Goal: Transaction & Acquisition: Purchase product/service

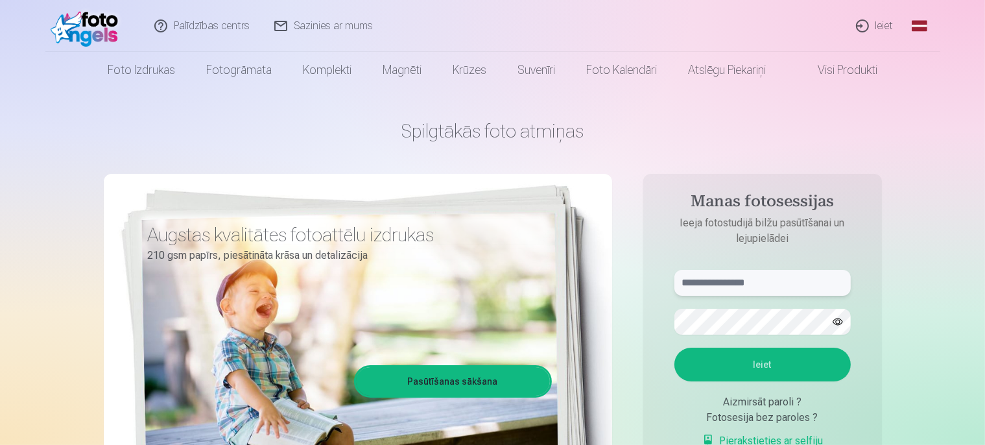
click at [711, 287] on input "text" at bounding box center [762, 283] width 176 height 26
type input "**********"
click at [748, 360] on button "Ieiet" at bounding box center [762, 365] width 176 height 34
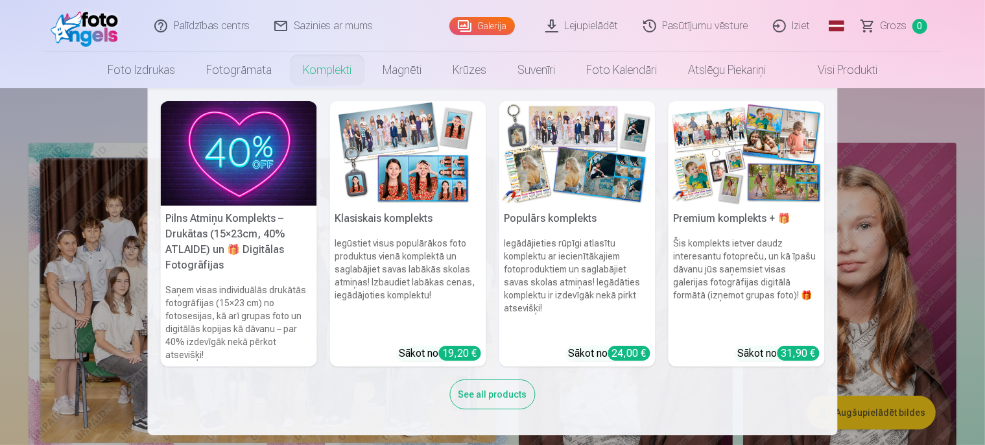
click at [320, 69] on link "Komplekti" at bounding box center [327, 70] width 80 height 36
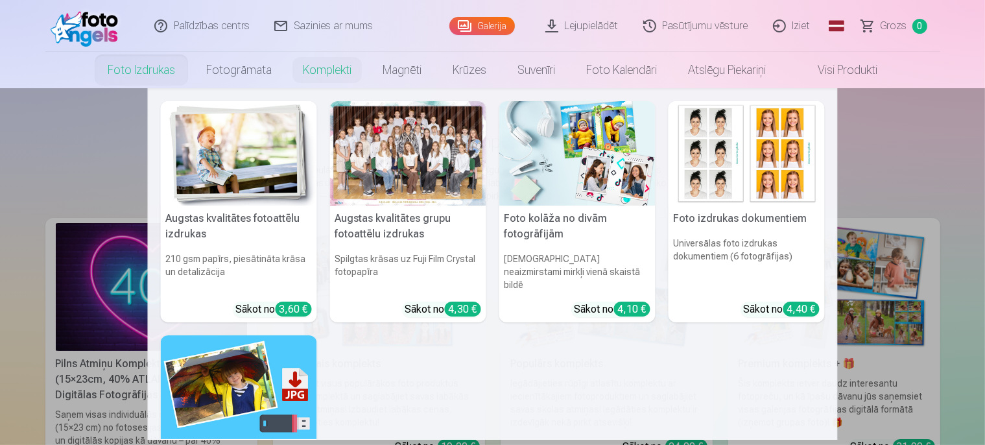
click at [130, 66] on link "Foto izdrukas" at bounding box center [141, 70] width 99 height 36
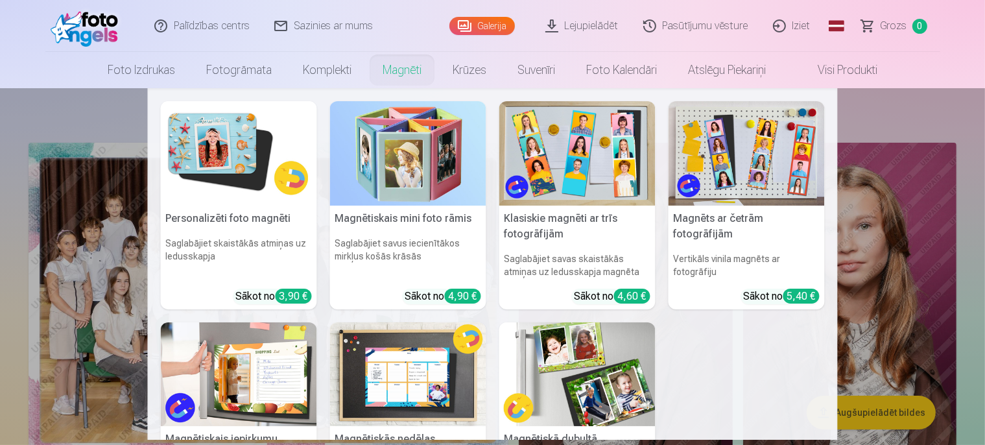
scroll to position [159, 0]
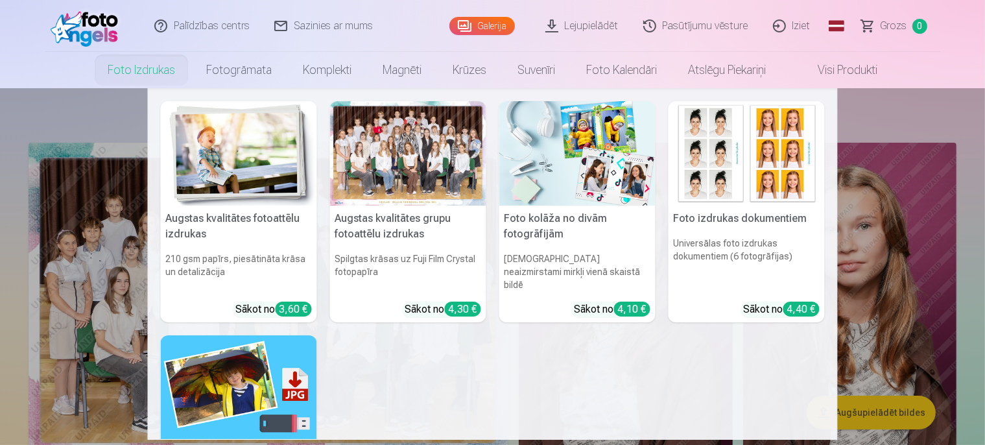
click at [225, 172] on img at bounding box center [239, 153] width 156 height 104
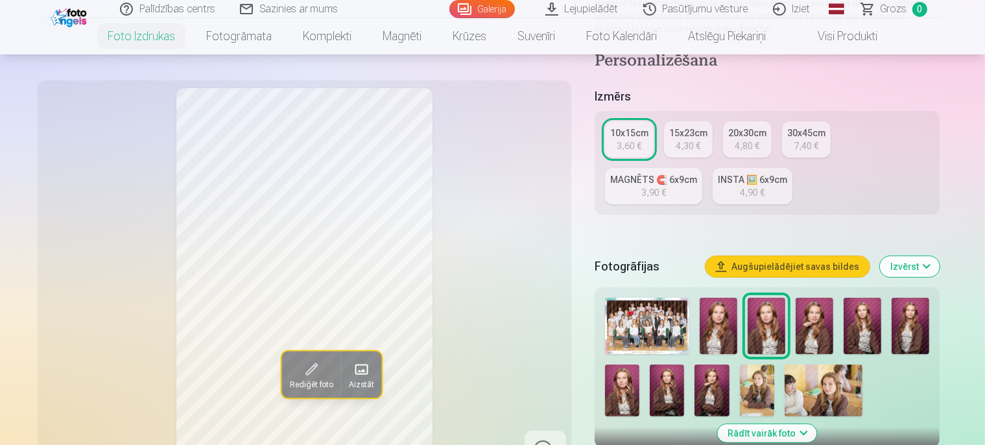
scroll to position [217, 0]
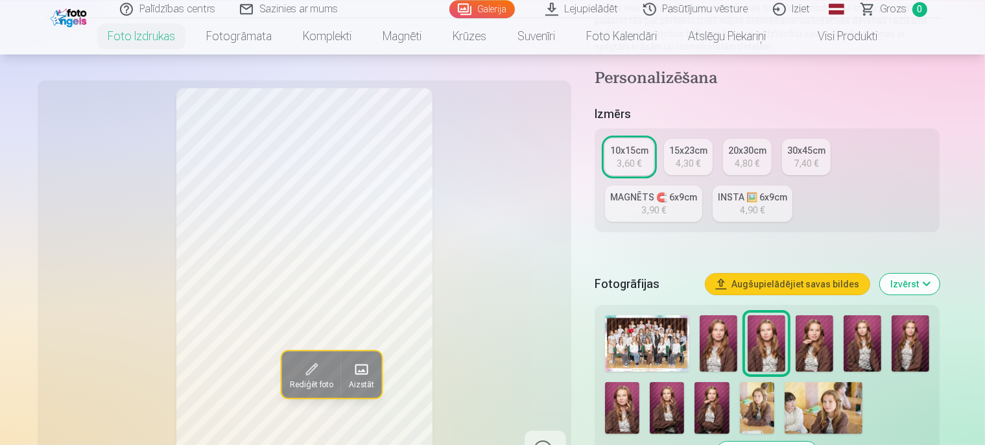
click at [729, 315] on img at bounding box center [719, 343] width 38 height 56
click at [819, 315] on img at bounding box center [815, 343] width 38 height 56
click at [870, 315] on img at bounding box center [863, 343] width 38 height 56
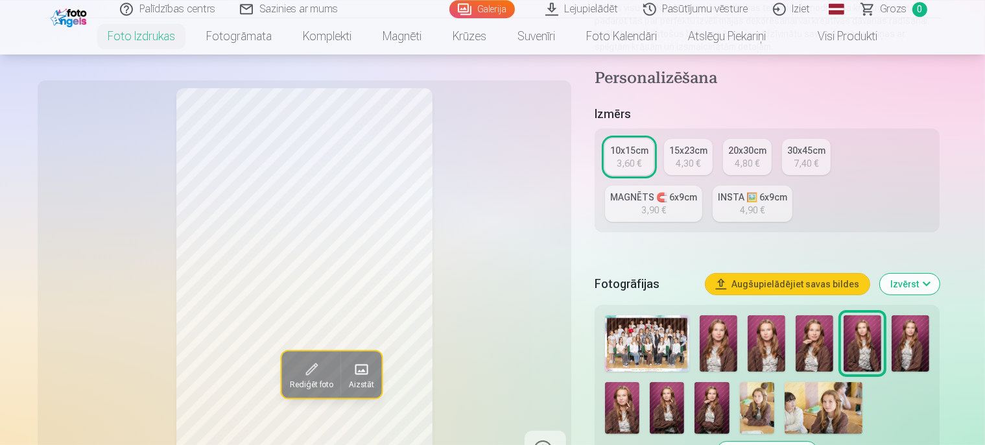
click at [740, 382] on img at bounding box center [757, 408] width 34 height 52
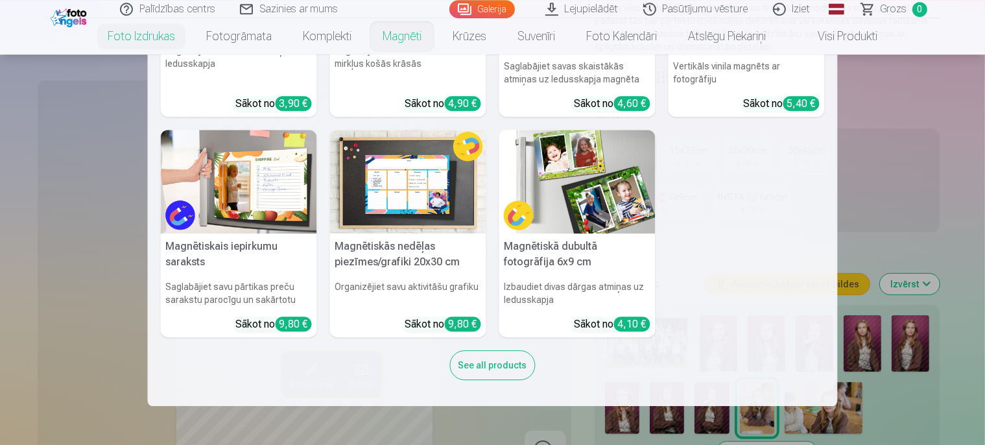
click at [413, 37] on link "Magnēti" at bounding box center [402, 36] width 70 height 36
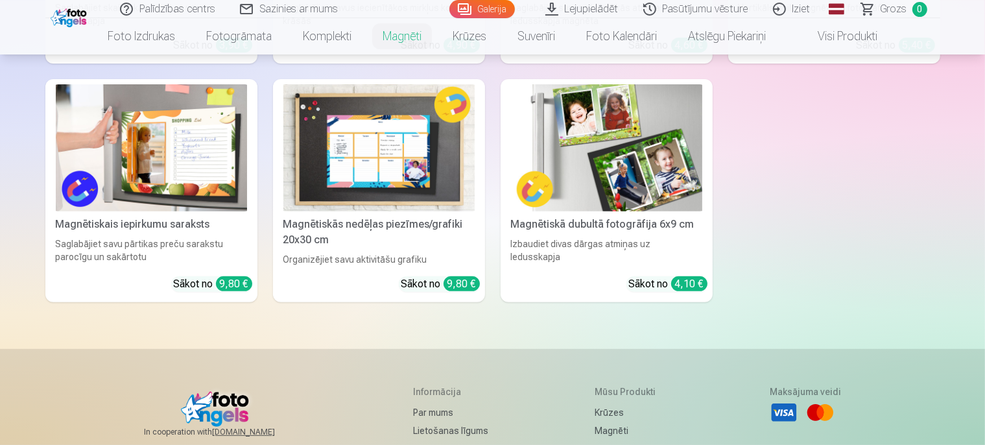
scroll to position [431, 0]
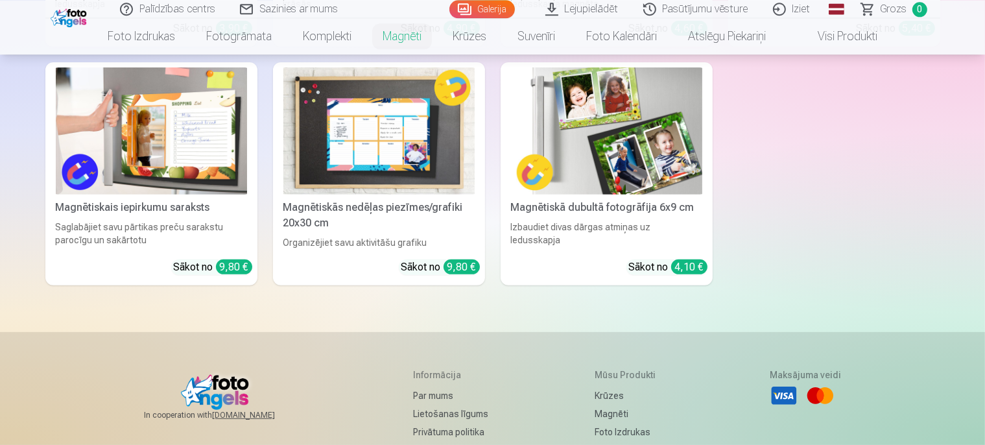
click at [621, 159] on img at bounding box center [606, 131] width 191 height 128
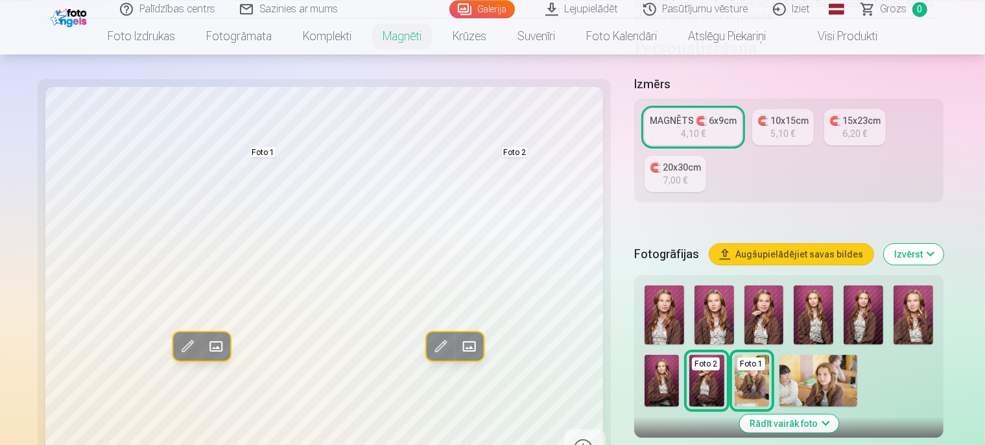
scroll to position [226, 0]
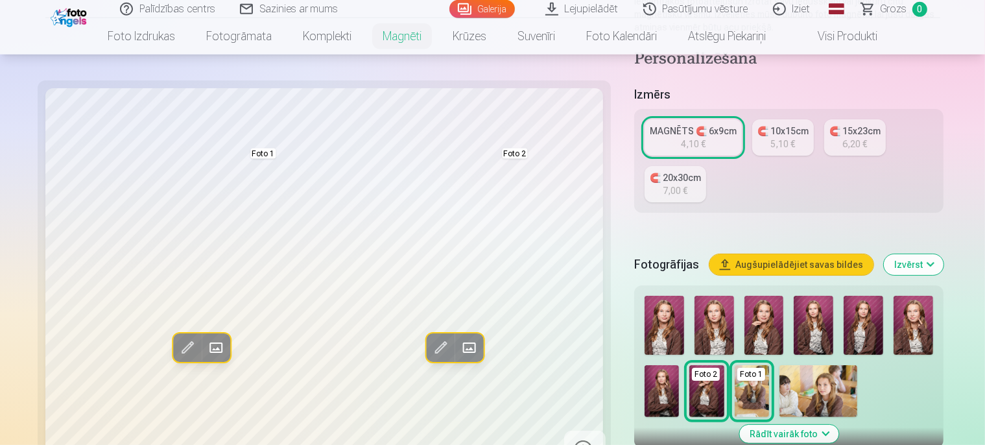
click at [645, 296] on img at bounding box center [665, 325] width 40 height 59
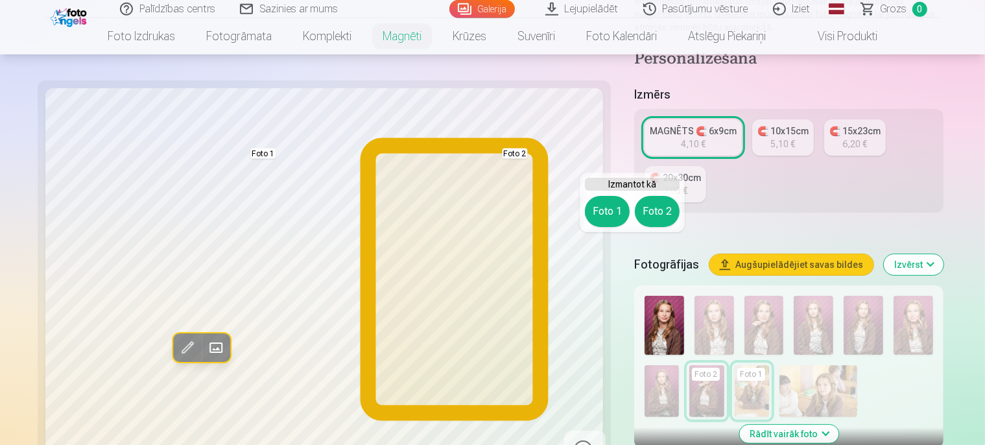
click at [661, 219] on button "Foto 2" at bounding box center [657, 211] width 45 height 31
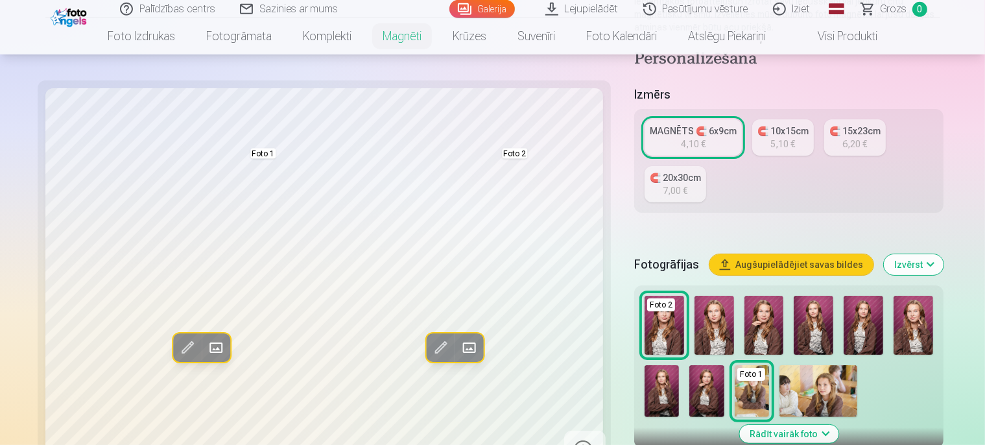
click at [694, 296] on img at bounding box center [714, 325] width 40 height 59
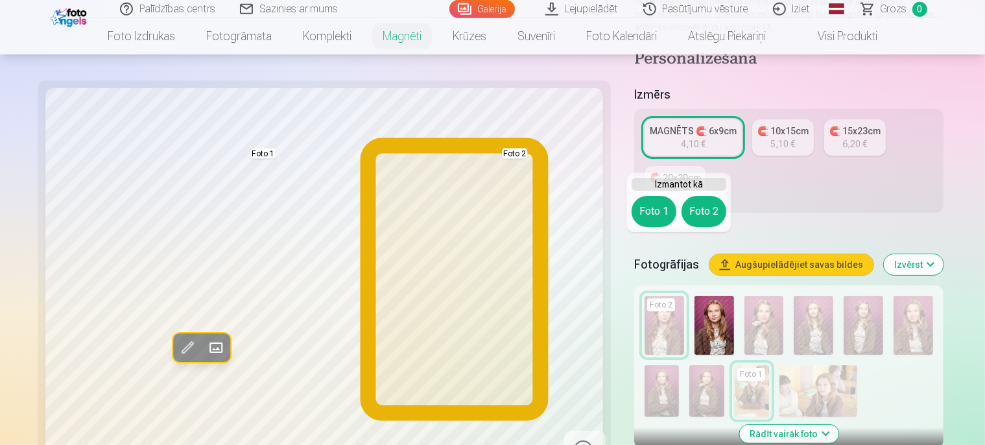
click at [709, 215] on button "Foto 2" at bounding box center [703, 211] width 45 height 31
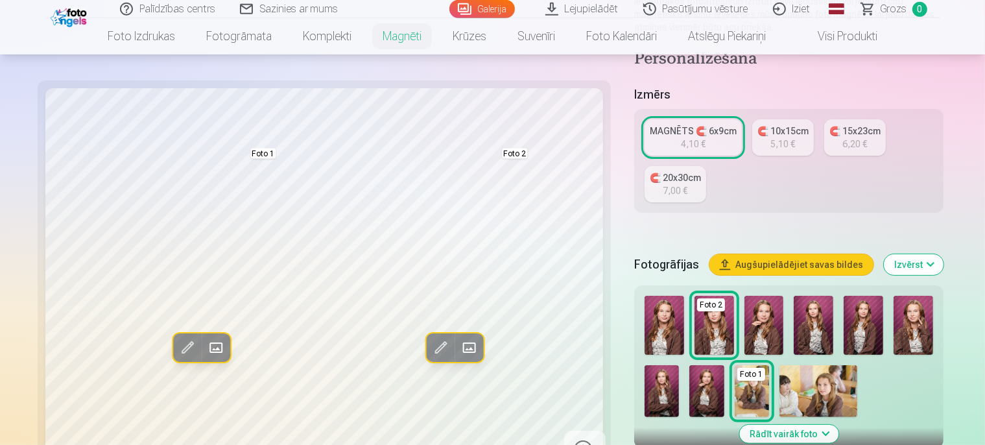
click at [744, 296] on img at bounding box center [764, 325] width 40 height 59
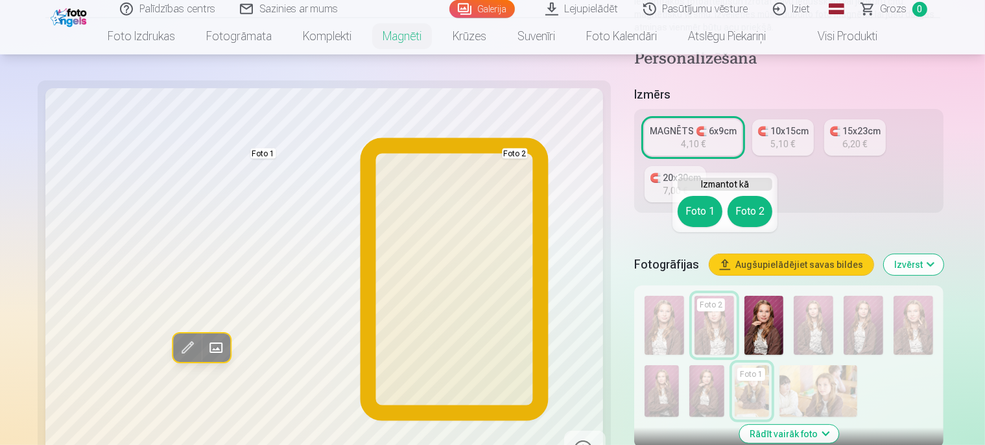
click at [750, 217] on button "Foto 2" at bounding box center [750, 211] width 45 height 31
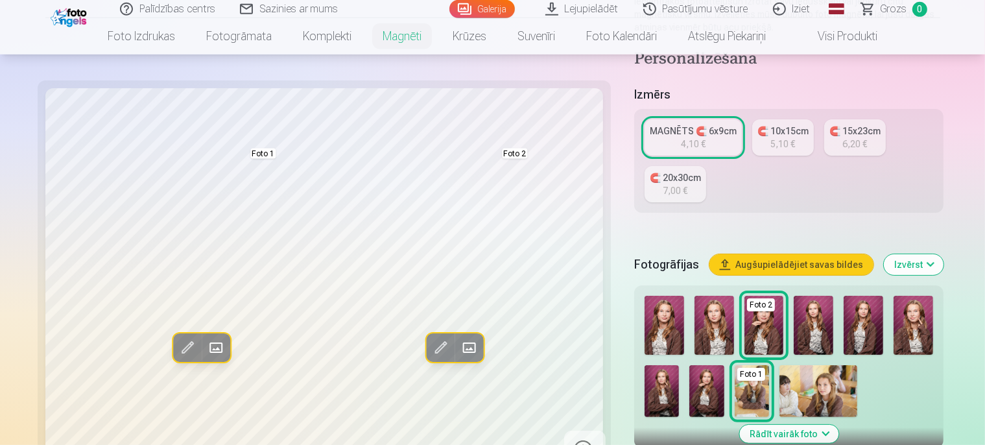
click at [794, 296] on img at bounding box center [814, 325] width 40 height 59
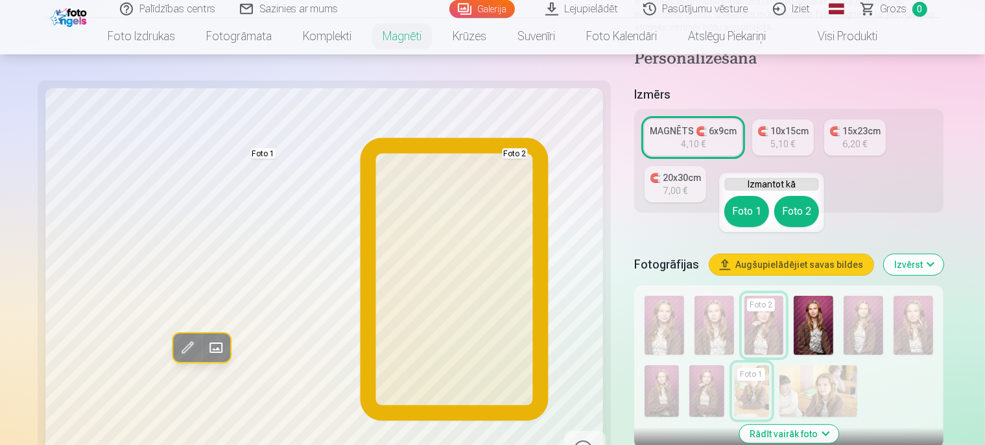
click at [796, 212] on button "Foto 2" at bounding box center [796, 211] width 45 height 31
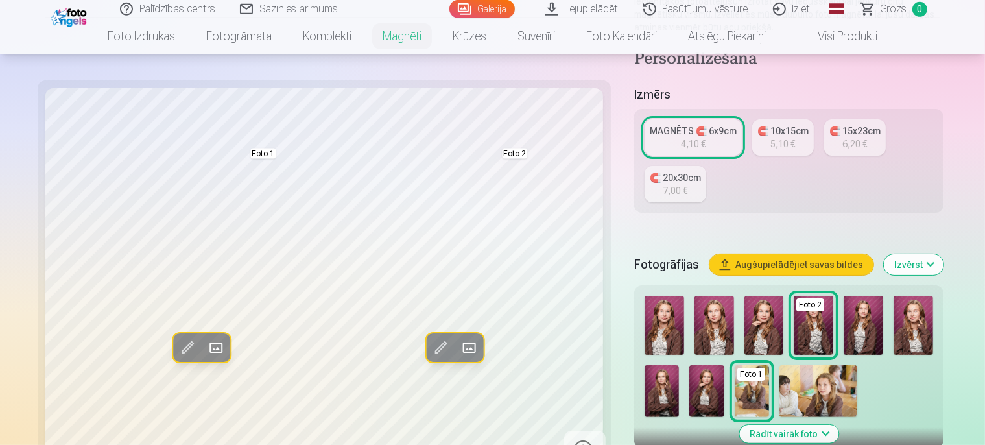
click at [844, 296] on img at bounding box center [864, 325] width 40 height 59
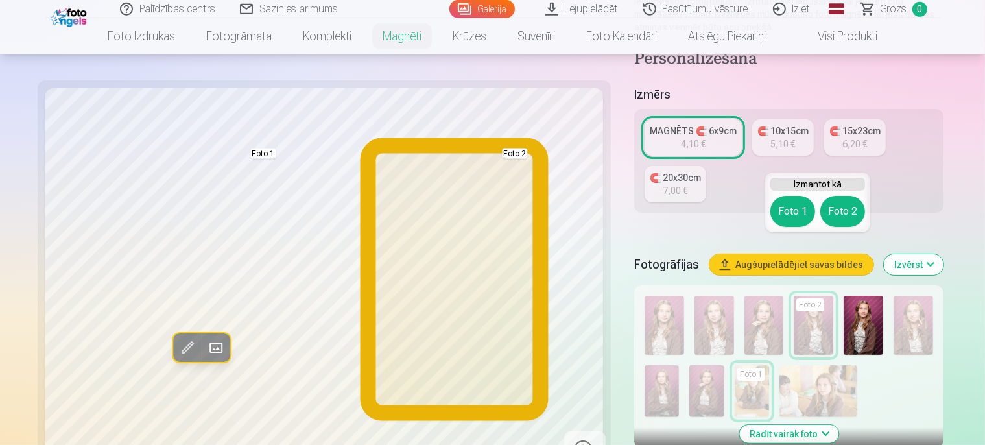
click at [847, 214] on button "Foto 2" at bounding box center [842, 211] width 45 height 31
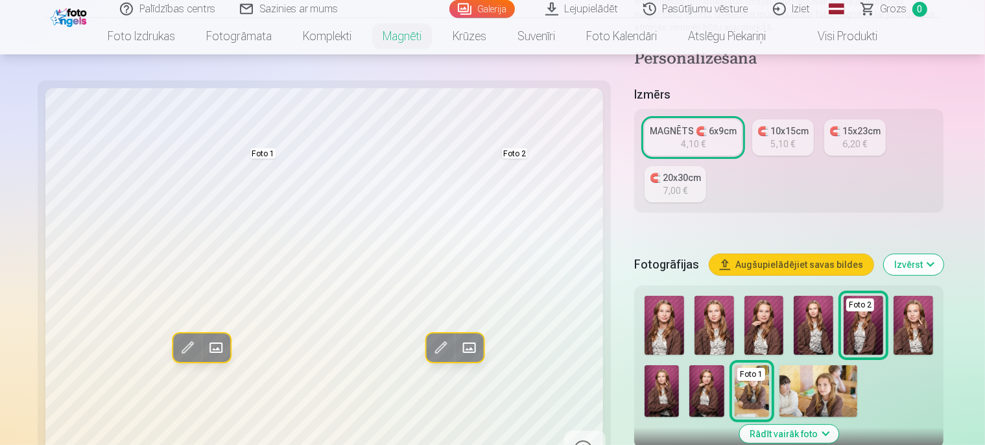
click at [894, 296] on img at bounding box center [914, 325] width 40 height 59
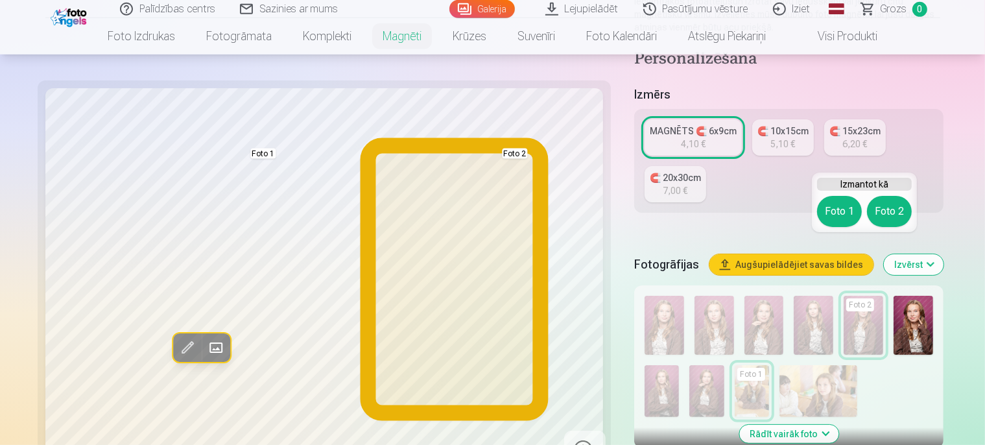
click at [892, 215] on button "Foto 2" at bounding box center [889, 211] width 45 height 31
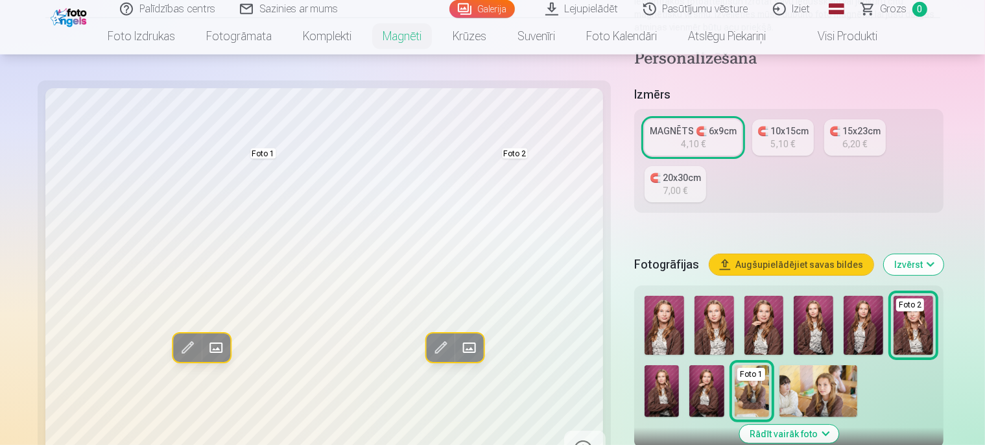
click at [679, 365] on img at bounding box center [662, 391] width 34 height 52
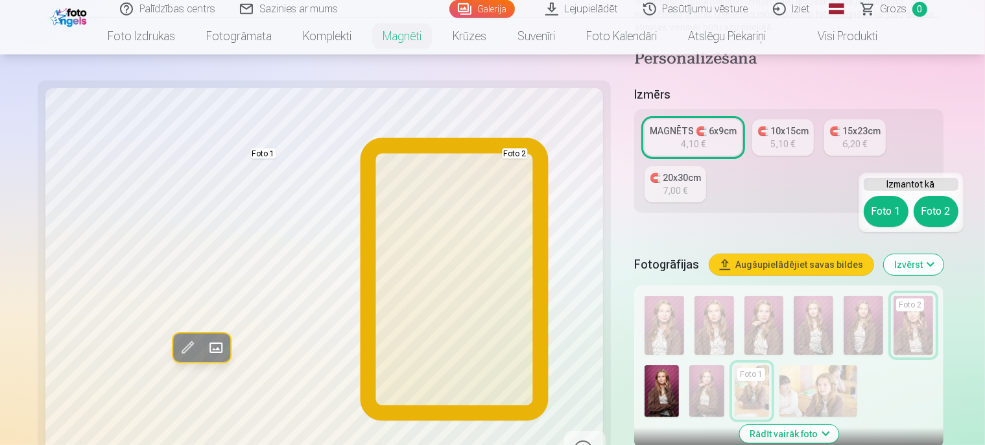
click at [934, 210] on button "Foto 2" at bounding box center [936, 211] width 45 height 31
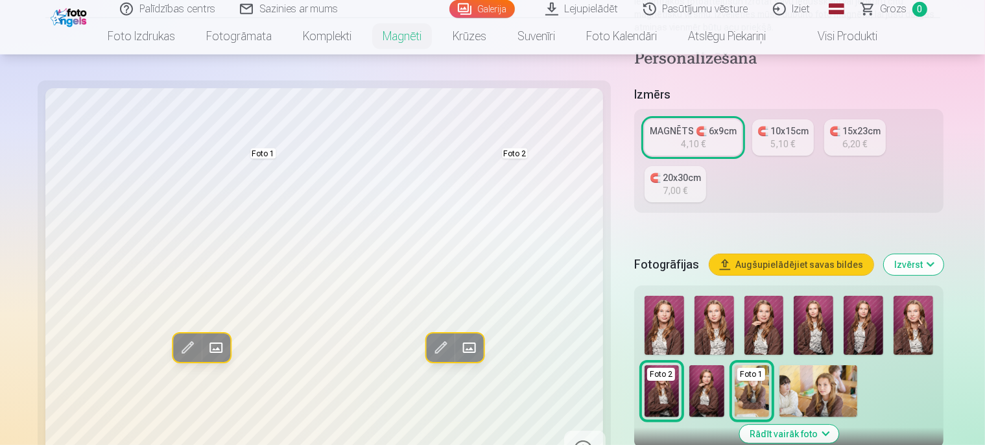
click at [724, 365] on img at bounding box center [706, 391] width 34 height 52
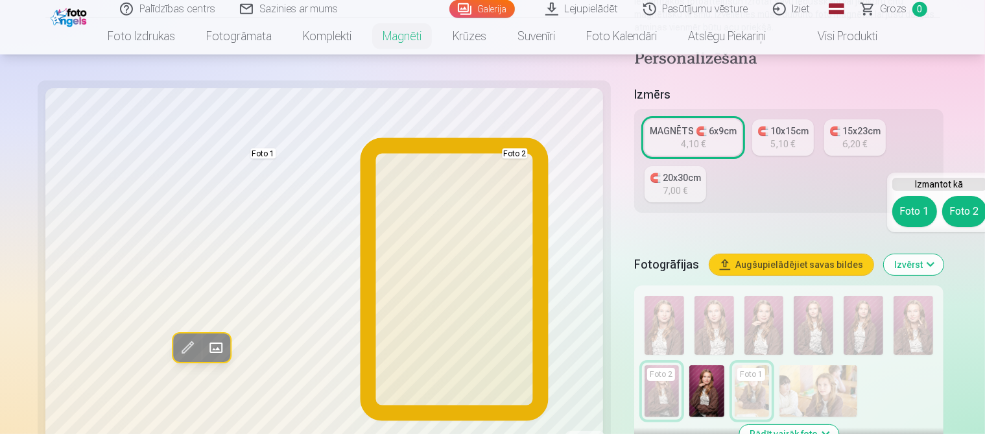
click at [969, 209] on button "Foto 2" at bounding box center [964, 211] width 45 height 31
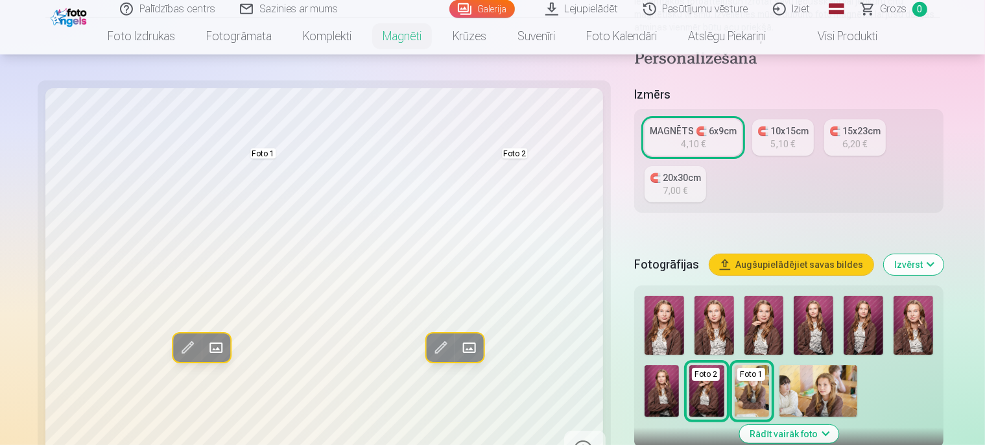
click at [844, 296] on img at bounding box center [864, 325] width 40 height 59
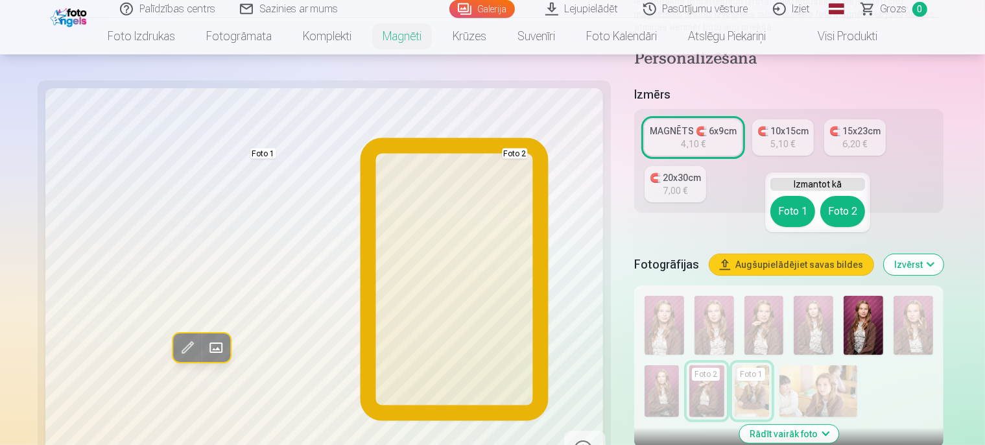
click at [847, 209] on button "Foto 2" at bounding box center [842, 211] width 45 height 31
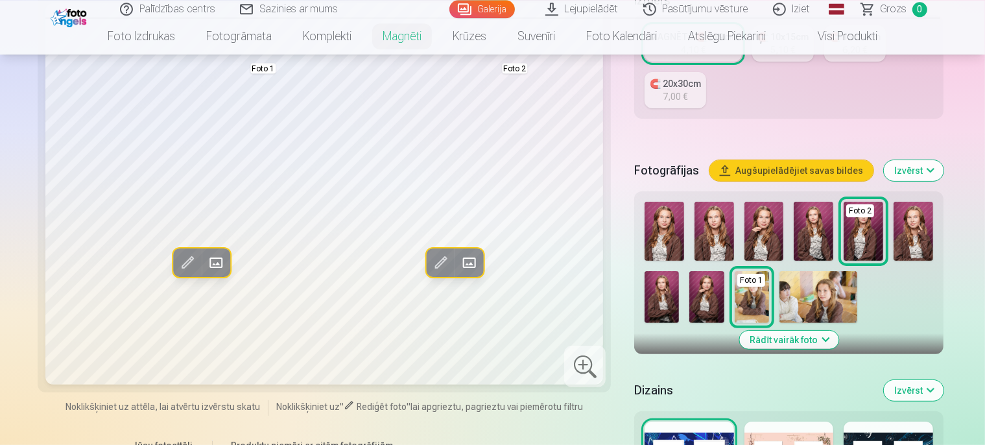
scroll to position [328, 0]
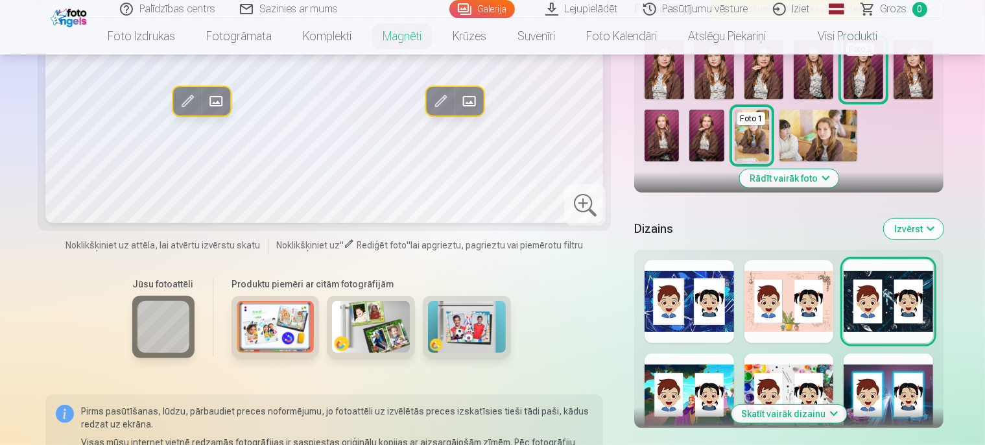
click at [831, 405] on button "Skatīt vairāk dizainu" at bounding box center [788, 414] width 115 height 18
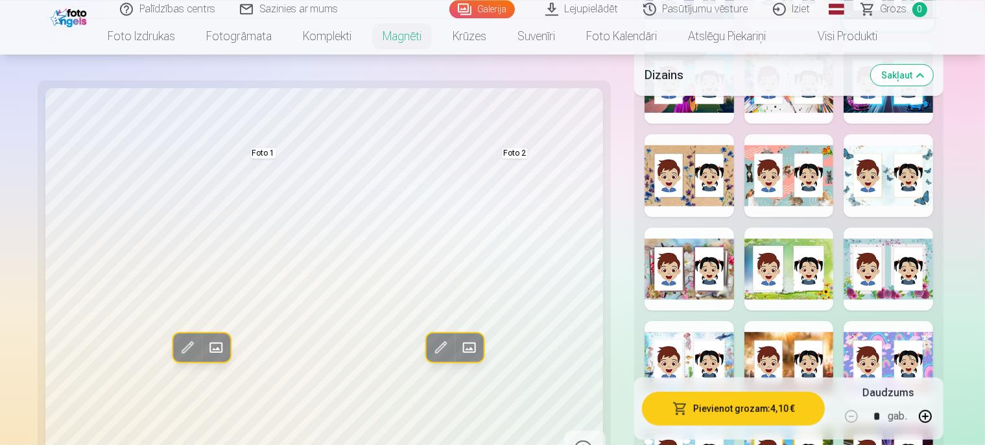
scroll to position [866, 0]
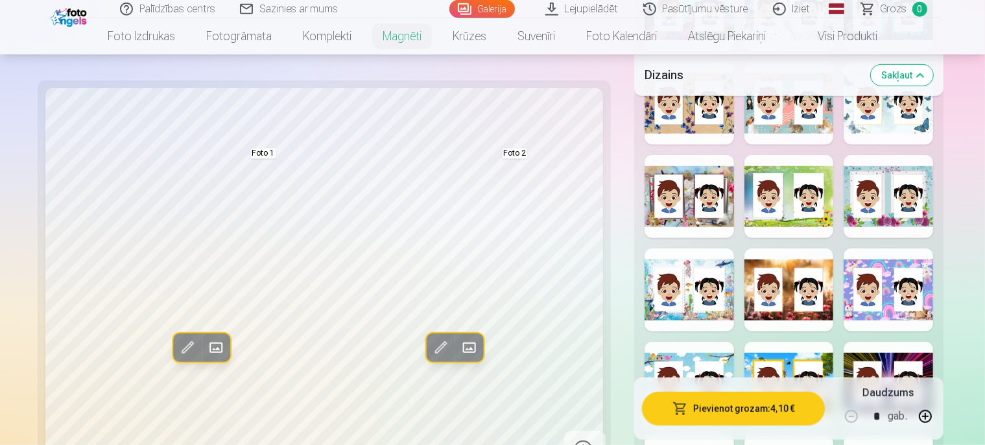
click at [784, 248] on div at bounding box center [788, 289] width 89 height 83
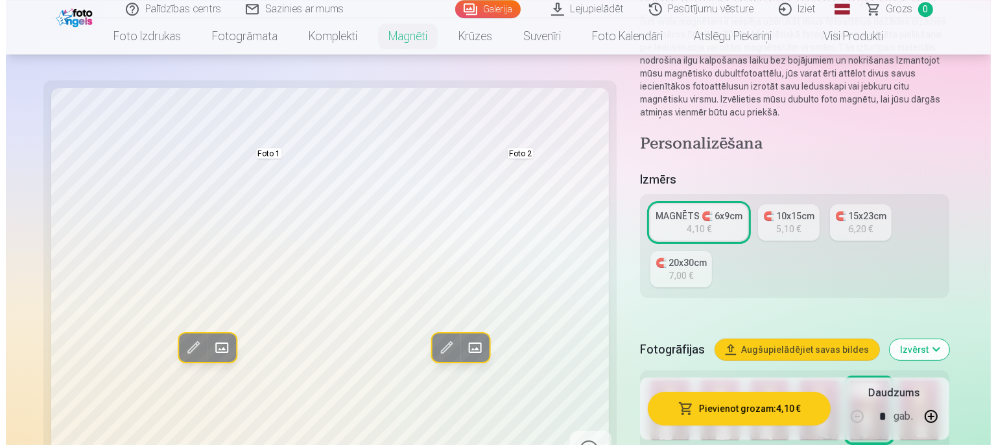
scroll to position [141, 0]
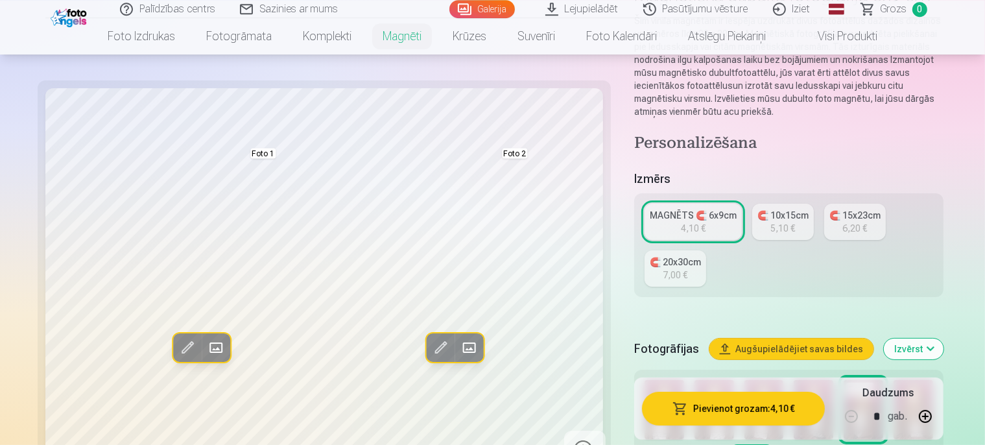
click at [711, 408] on button "Pievienot grozam : 4,10 €" at bounding box center [733, 409] width 183 height 34
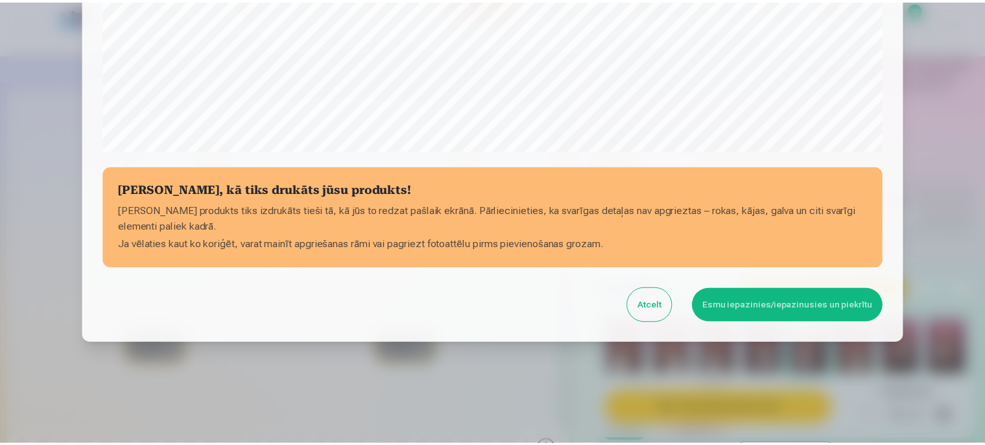
scroll to position [489, 0]
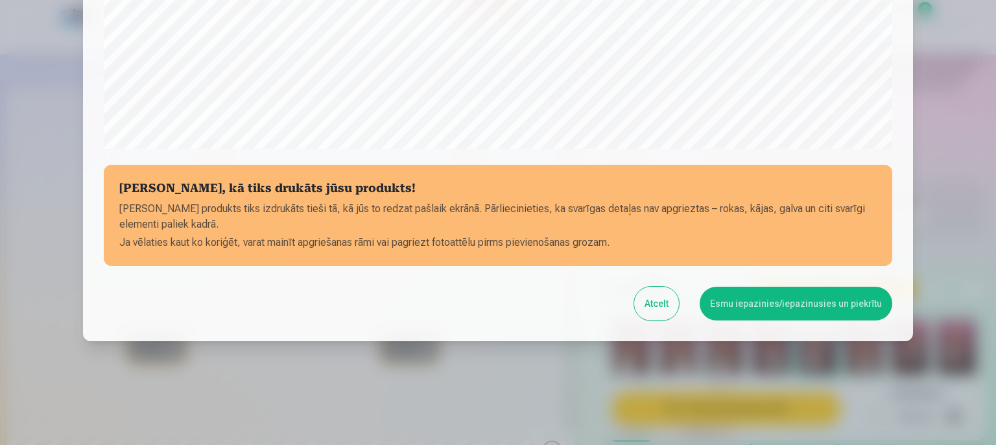
click at [801, 305] on button "Esmu iepazinies/iepazinusies un piekrītu" at bounding box center [796, 304] width 193 height 34
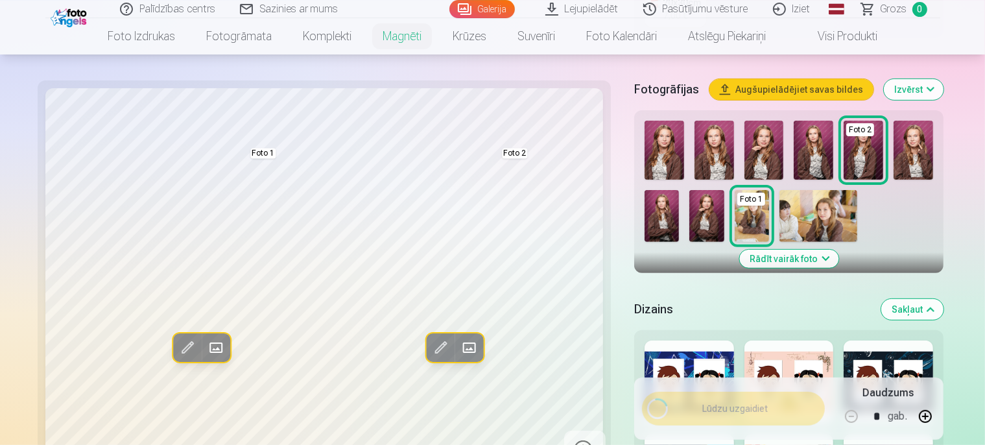
scroll to position [406, 0]
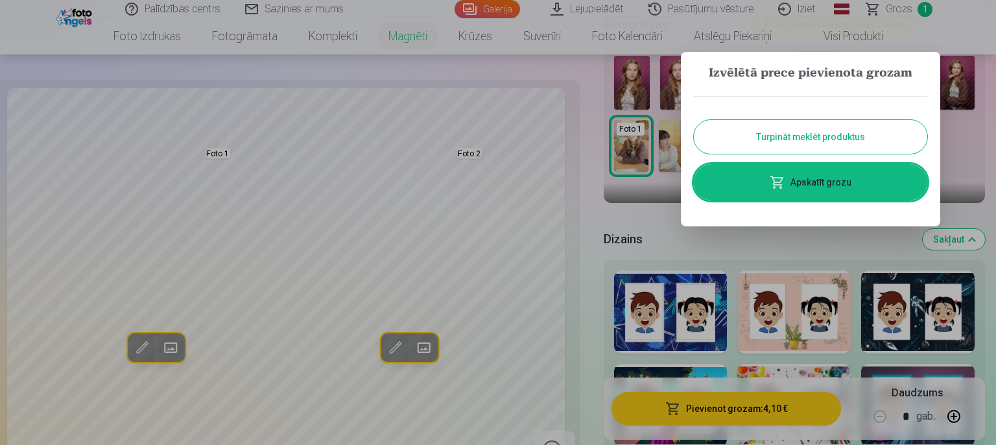
click at [845, 134] on button "Turpināt meklēt produktus" at bounding box center [810, 137] width 233 height 34
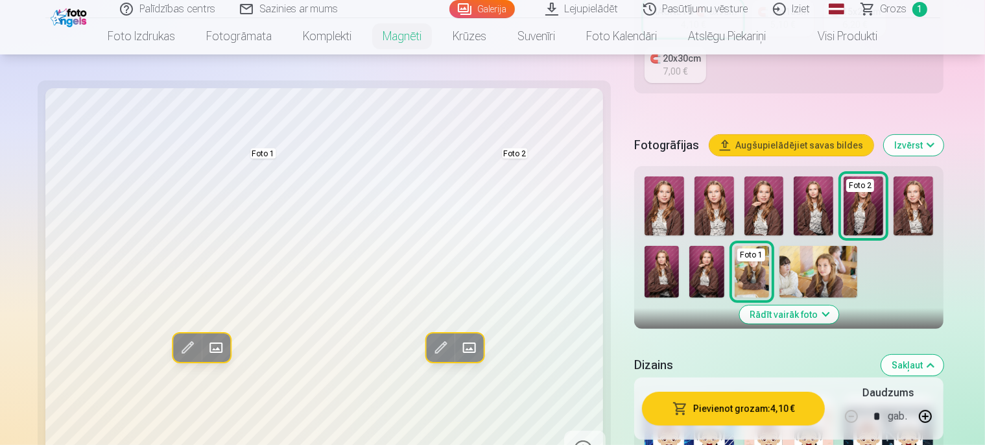
scroll to position [433, 0]
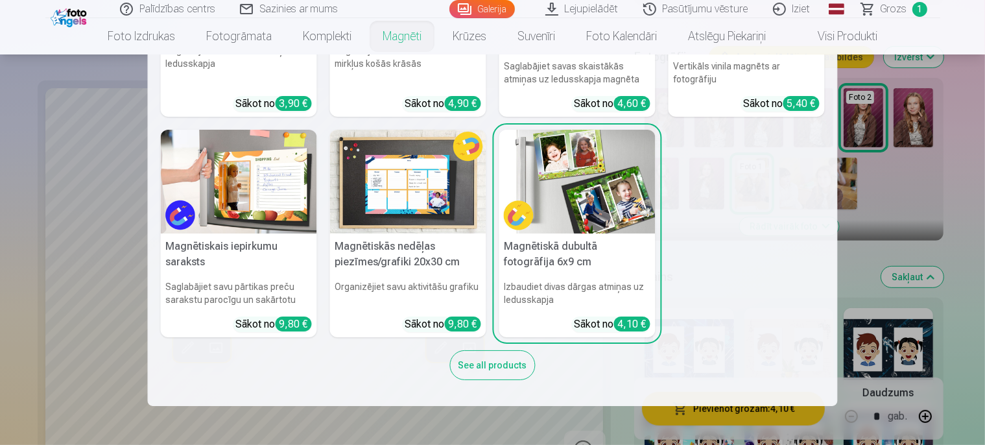
click at [871, 202] on nav "Personalizēti foto magnēti Saglabājiet skaistākās atmiņas uz ledusskapja Sākot …" at bounding box center [492, 229] width 985 height 351
click at [875, 204] on nav "Personalizēti foto magnēti Saglabājiet skaistākās atmiņas uz ledusskapja Sākot …" at bounding box center [492, 229] width 985 height 351
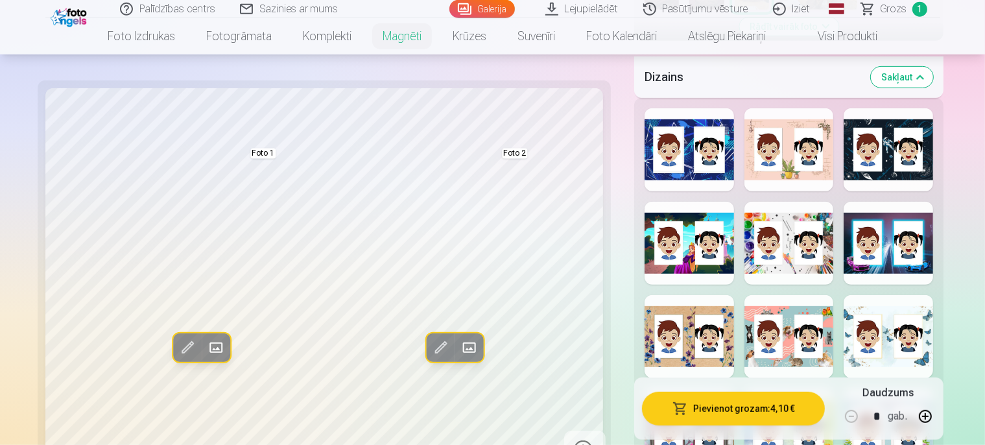
scroll to position [598, 0]
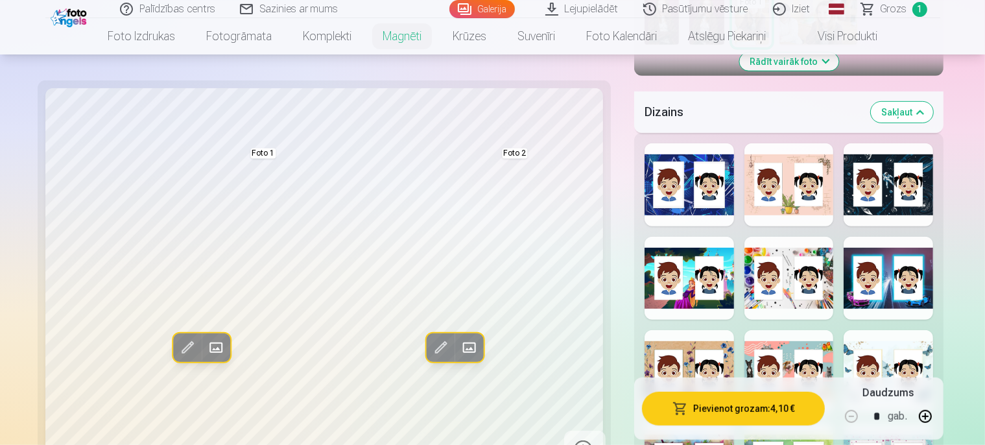
click at [899, 10] on span "Grozs" at bounding box center [894, 9] width 27 height 16
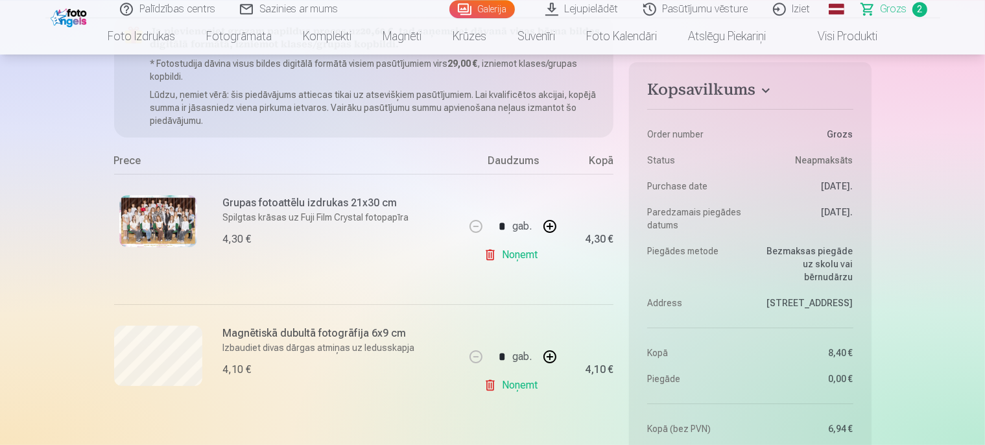
scroll to position [160, 0]
click at [520, 261] on link "Noņemt" at bounding box center [513, 254] width 59 height 26
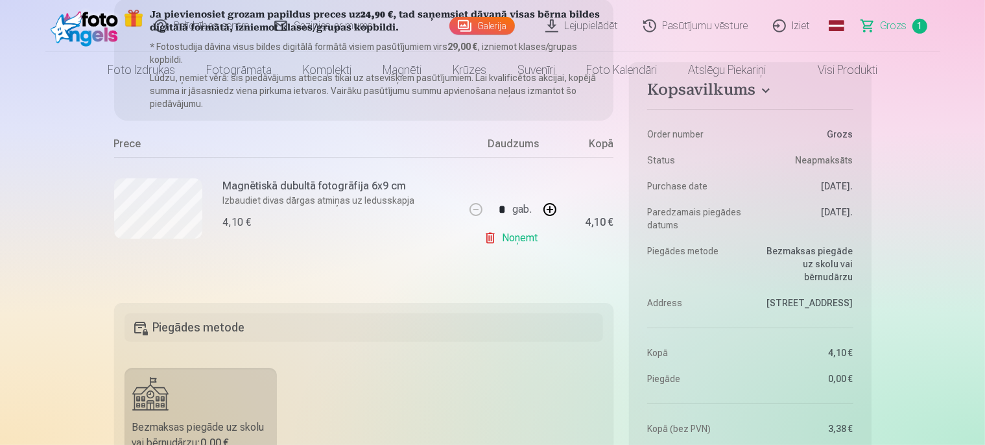
scroll to position [0, 0]
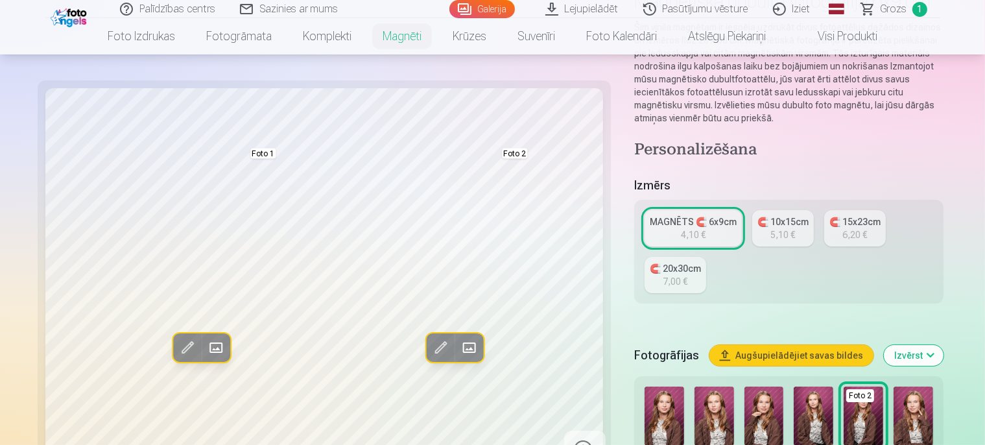
scroll to position [137, 0]
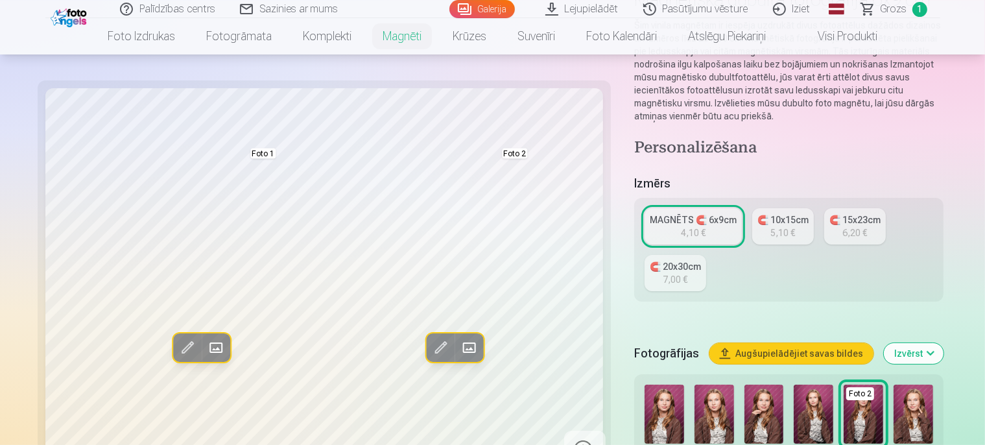
click at [757, 213] on div "🧲 10x15cm" at bounding box center [782, 219] width 51 height 13
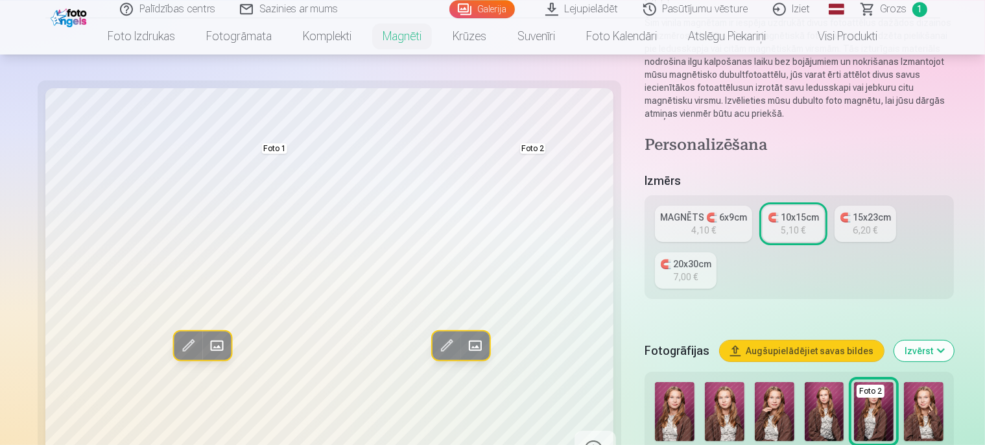
scroll to position [180, 0]
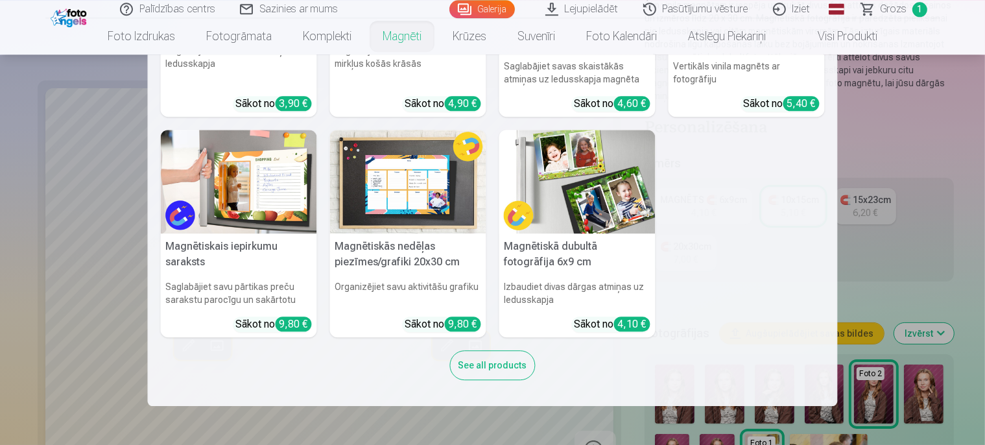
click at [922, 220] on nav "Personalizēti foto magnēti Saglabājiet skaistākās atmiņas uz ledusskapja Sākot …" at bounding box center [492, 229] width 985 height 351
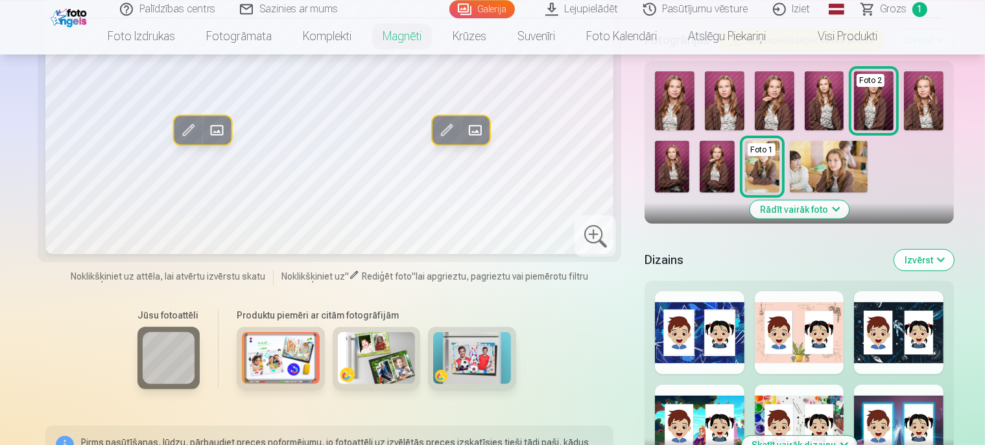
scroll to position [472, 0]
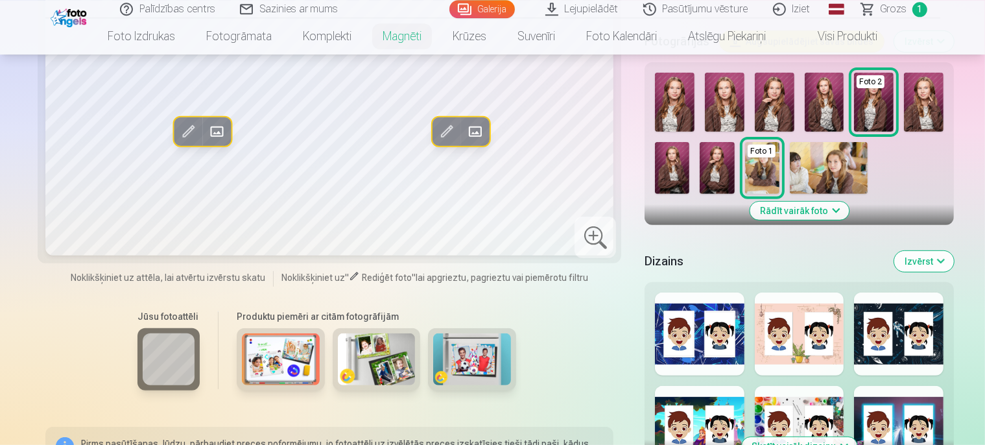
click at [826, 437] on button "Skatīt vairāk dizainu" at bounding box center [799, 446] width 115 height 18
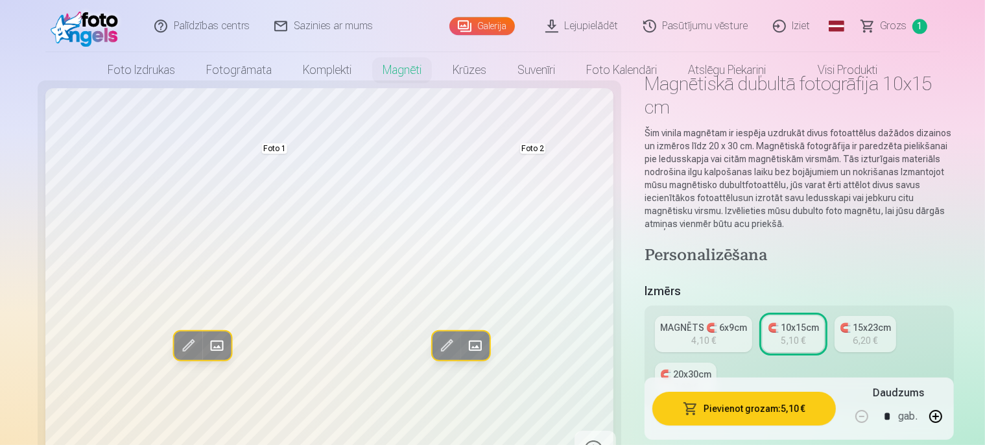
scroll to position [0, 0]
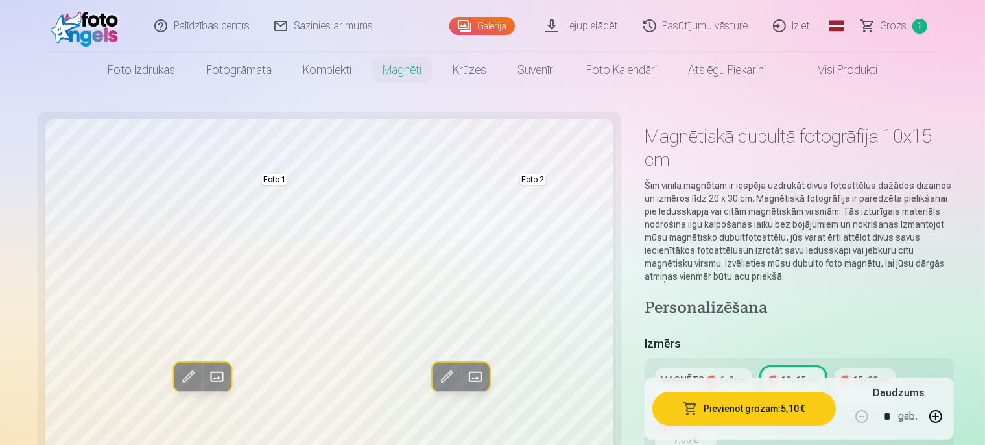
click at [787, 298] on h4 "Personalizēšana" at bounding box center [799, 308] width 309 height 21
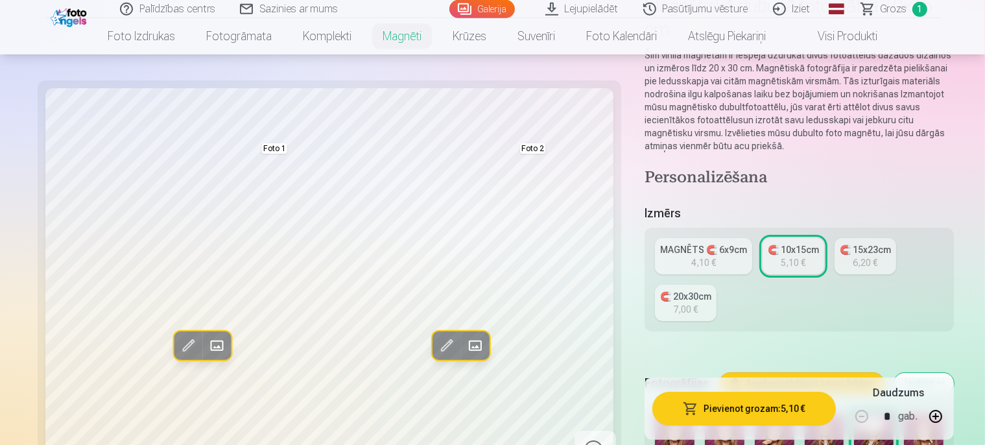
scroll to position [148, 0]
